Goal: Find specific page/section: Find specific page/section

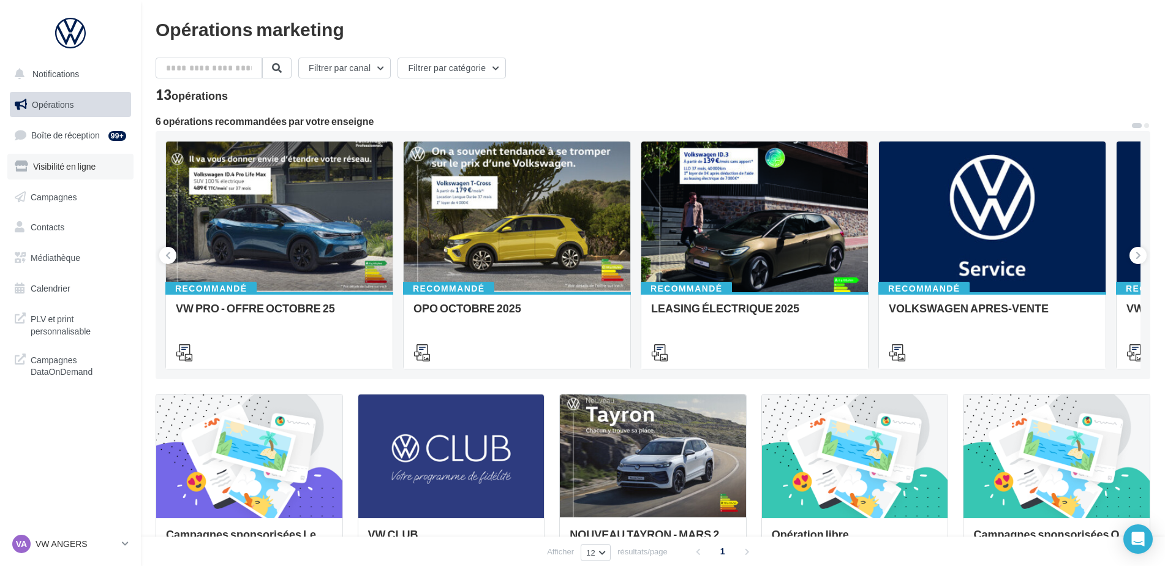
click at [61, 165] on span "Visibilité en ligne" at bounding box center [64, 166] width 62 height 10
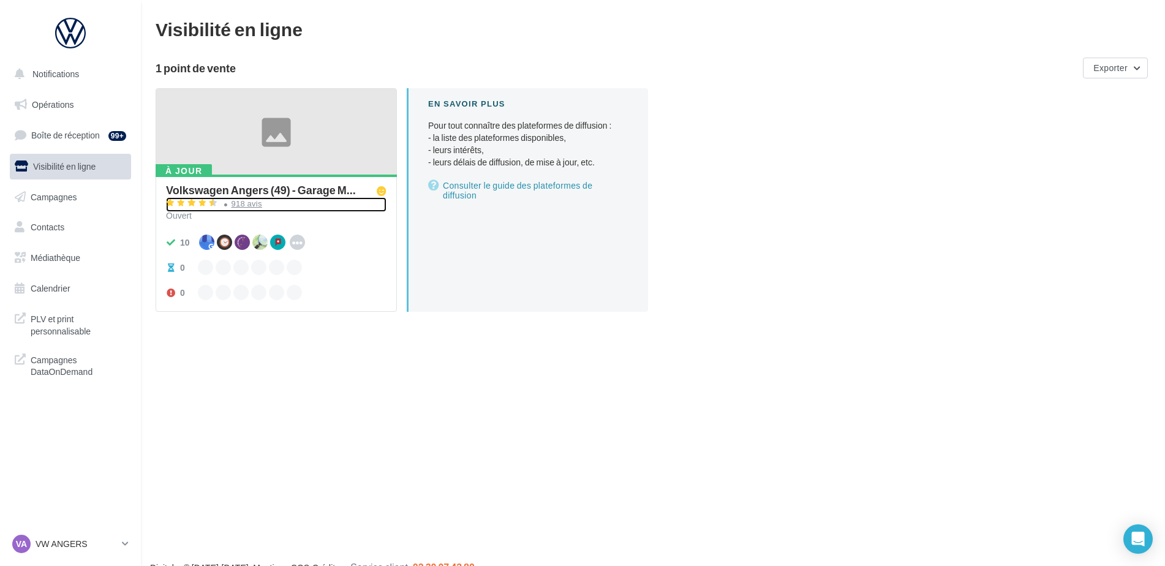
click at [249, 204] on div "918 avis" at bounding box center [246, 204] width 31 height 8
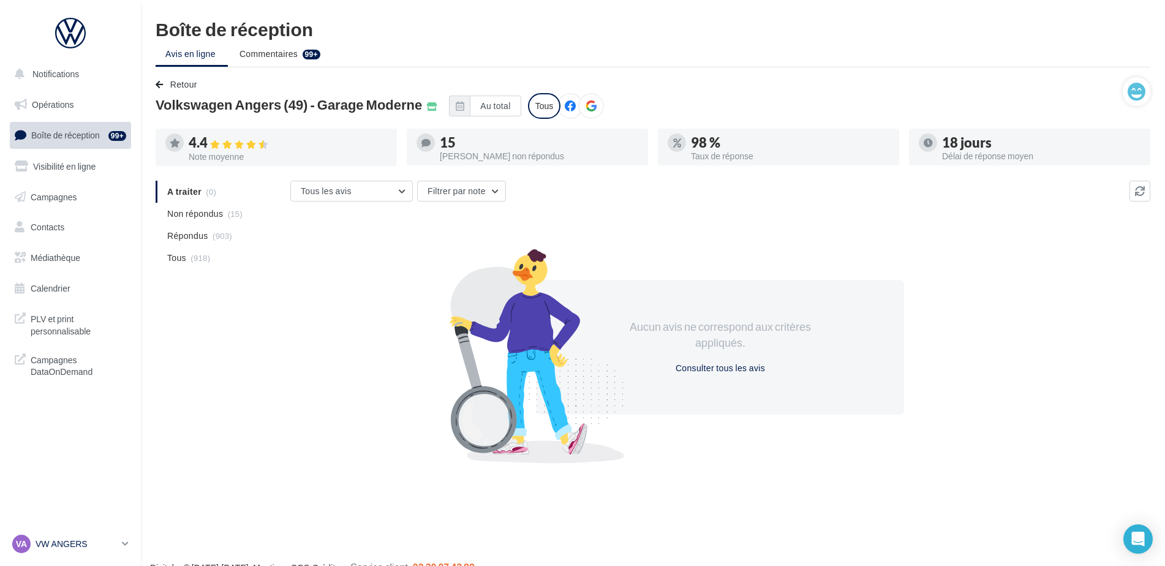
click at [82, 549] on p "VW ANGERS" at bounding box center [76, 544] width 81 height 12
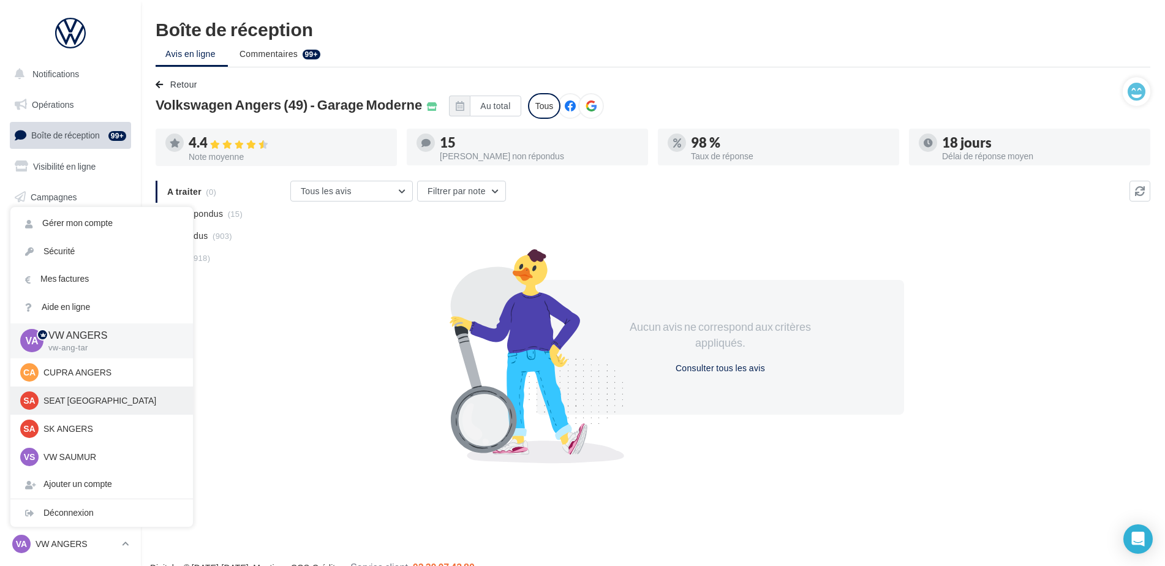
click at [70, 399] on p "SEAT ANGERS" at bounding box center [110, 400] width 135 height 12
